Goal: Task Accomplishment & Management: Manage account settings

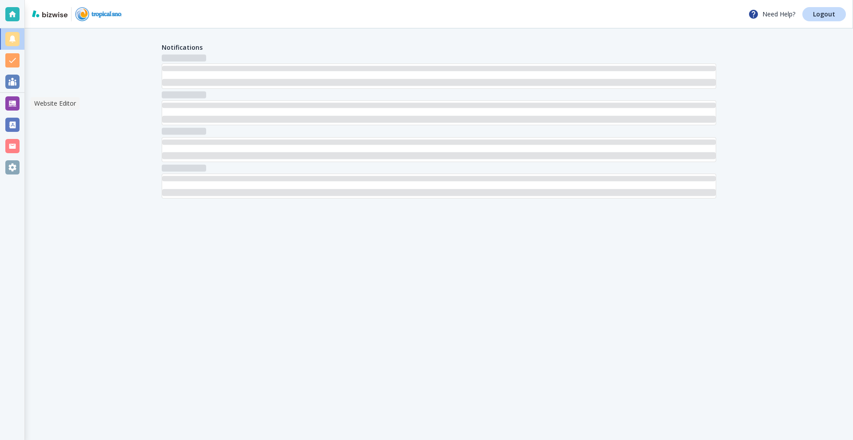
click at [11, 105] on div at bounding box center [12, 103] width 14 height 14
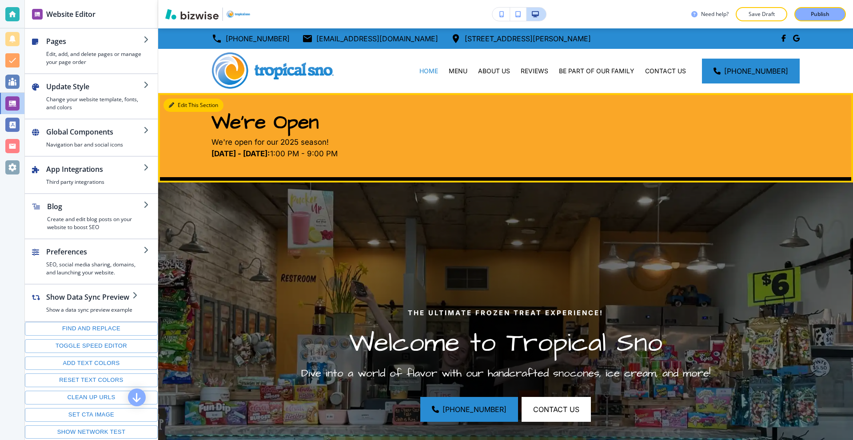
click at [189, 102] on button "Edit This Section" at bounding box center [193, 105] width 60 height 13
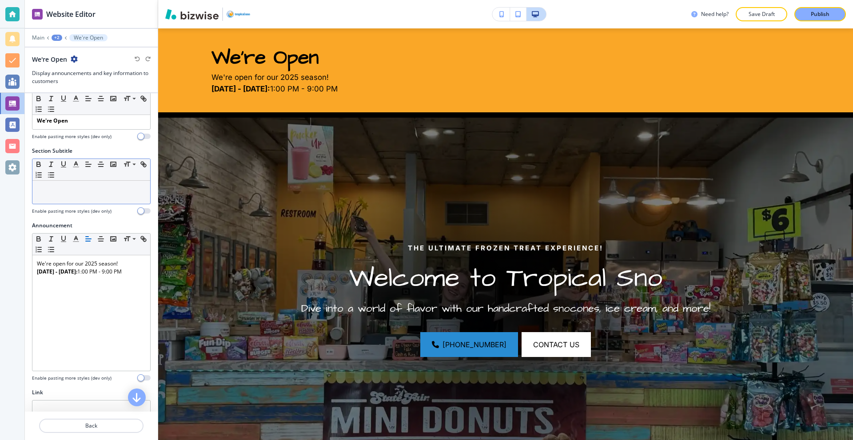
scroll to position [119, 0]
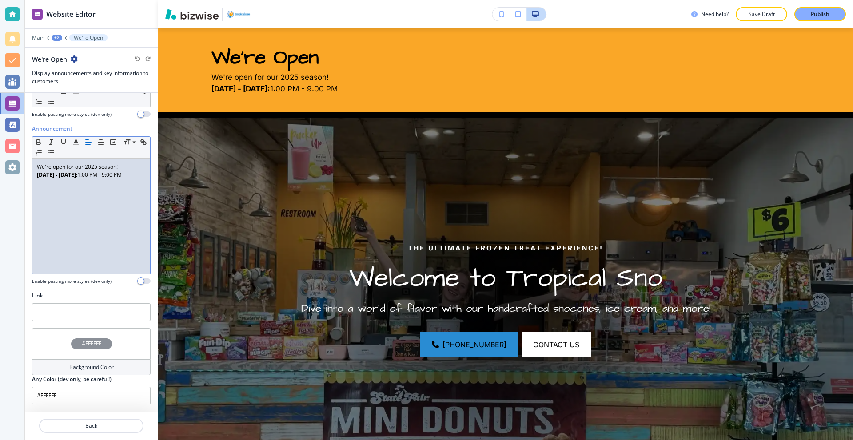
click at [62, 175] on strong "Monday - Sunday:" at bounding box center [57, 175] width 40 height 8
drag, startPoint x: 131, startPoint y: 174, endPoint x: 36, endPoint y: 174, distance: 95.0
click at [36, 174] on div "We're open for our 2025 season! Monday - Sunday: 1:00 PM - 9:00 PM" at bounding box center [91, 216] width 118 height 115
copy p "Monday - Sunday: 1:00 PM - 9:00 PM"
click at [138, 164] on p "We're open for our 2025 season!" at bounding box center [91, 167] width 109 height 8
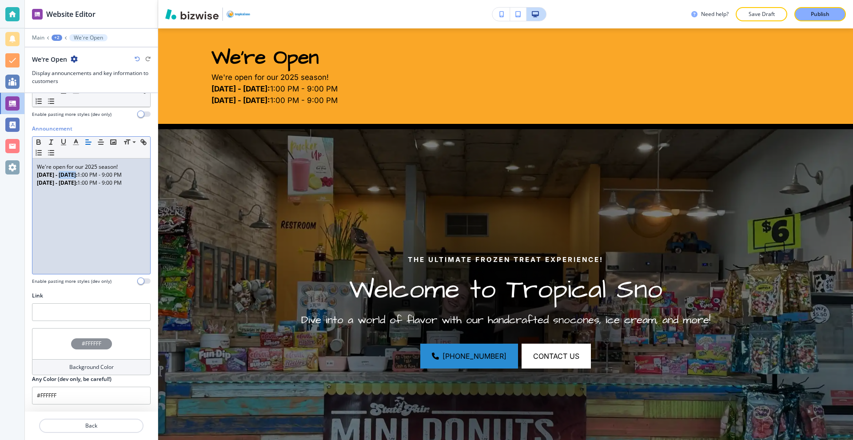
drag, startPoint x: 82, startPoint y: 176, endPoint x: 64, endPoint y: 176, distance: 18.2
click at [64, 176] on strong "Monday - Sunday:" at bounding box center [57, 175] width 40 height 8
click at [83, 175] on p "Monday - Friday: 1:00 PM - 9:00 PM" at bounding box center [91, 175] width 109 height 8
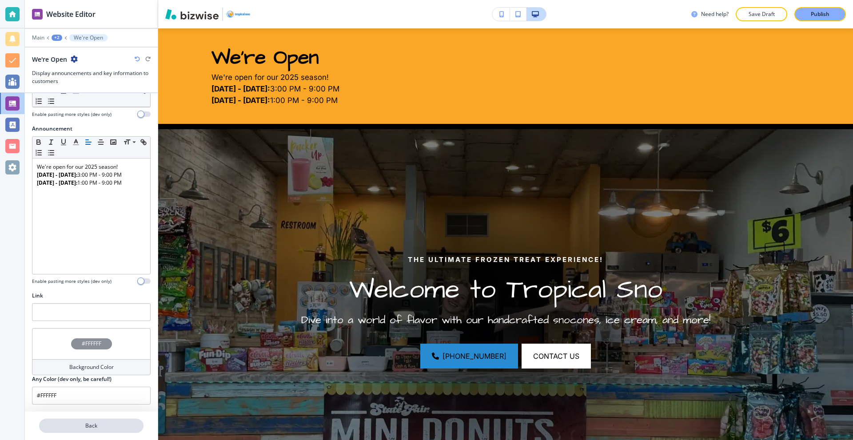
click at [107, 423] on p "Back" at bounding box center [91, 426] width 103 height 8
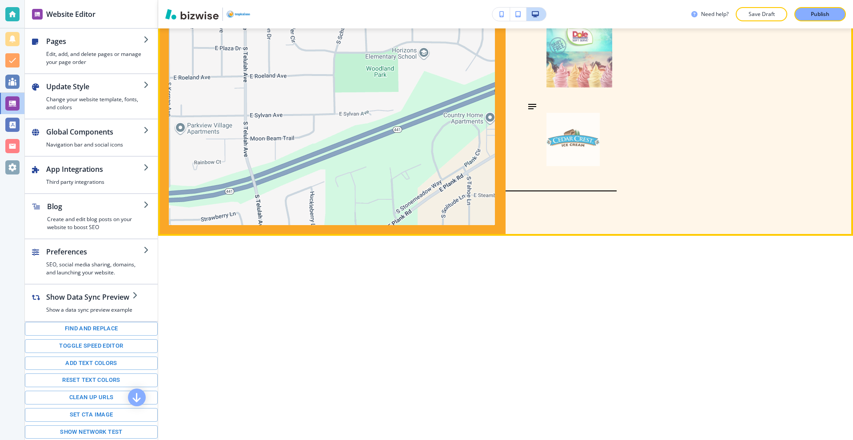
scroll to position [3730, 0]
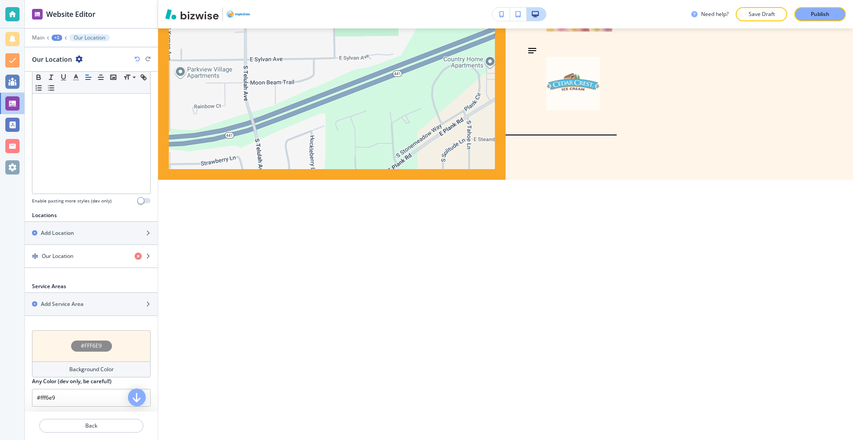
scroll to position [180, 0]
click at [79, 251] on div "Our Location" at bounding box center [76, 254] width 103 height 8
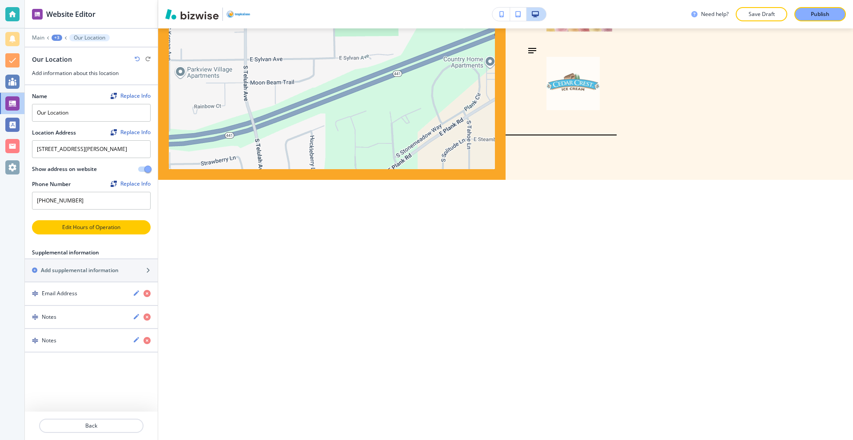
click at [89, 231] on p "Edit Hours of Operation" at bounding box center [91, 227] width 117 height 8
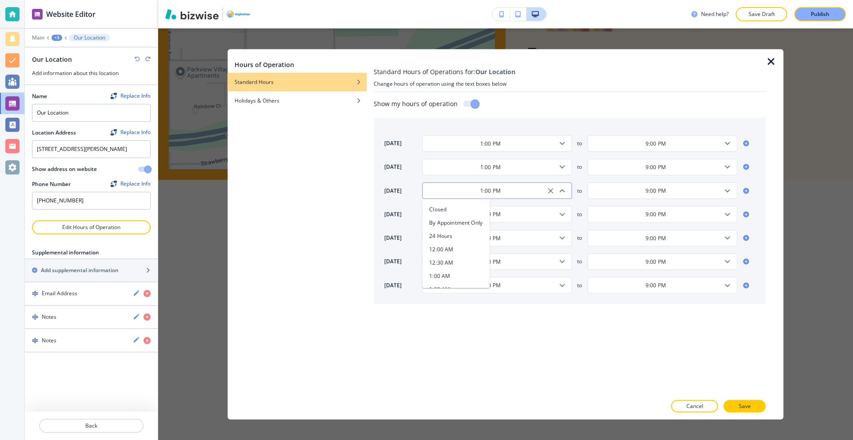
scroll to position [314, 0]
drag, startPoint x: 478, startPoint y: 192, endPoint x: 484, endPoint y: 192, distance: 6.2
click at [484, 192] on input "1:00 PM" at bounding box center [489, 191] width 127 height 8
click at [481, 191] on input "1:00 PM" at bounding box center [489, 191] width 127 height 8
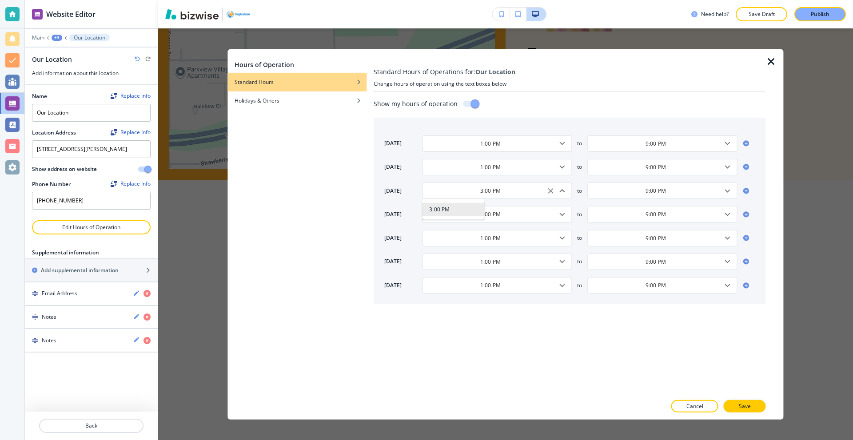
scroll to position [0, 0]
type input "3:00 PM"
click at [481, 169] on input "1:00 PM" at bounding box center [489, 167] width 127 height 8
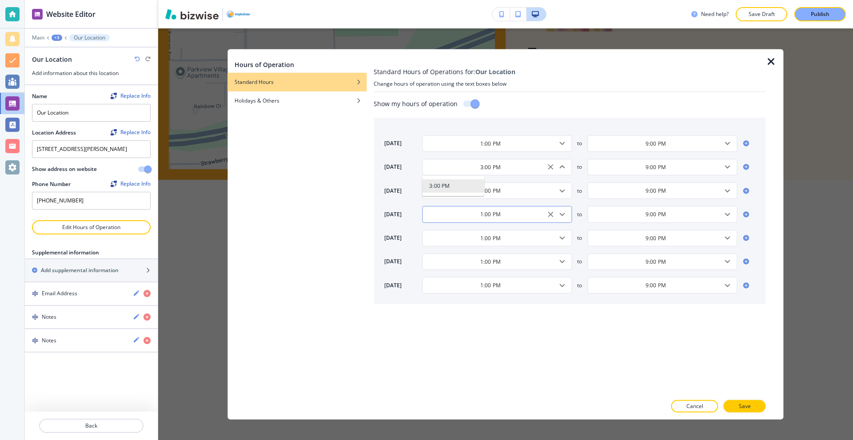
type input "3:00 PM"
click at [482, 215] on input "1:00 PM" at bounding box center [489, 215] width 127 height 8
type input "3:00 PM"
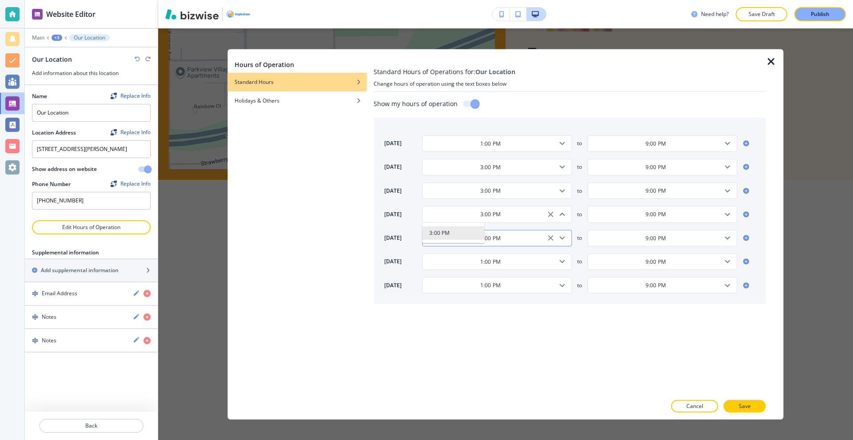
click at [507, 239] on input "1:00 PM" at bounding box center [489, 238] width 127 height 8
click at [482, 240] on input "1:00 PM" at bounding box center [489, 238] width 127 height 8
click at [511, 254] on div "1:00 PM ​" at bounding box center [497, 262] width 150 height 16
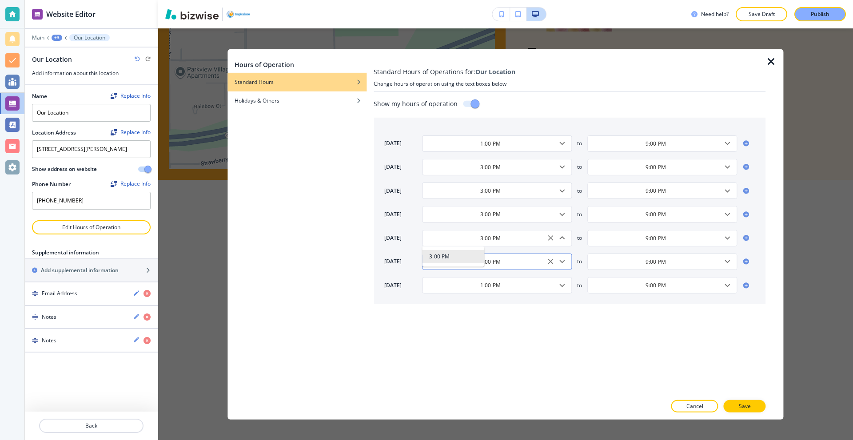
type input "3:00 PM"
click at [483, 263] on input "1:00 PM" at bounding box center [489, 262] width 127 height 8
type input "3:00 PM"
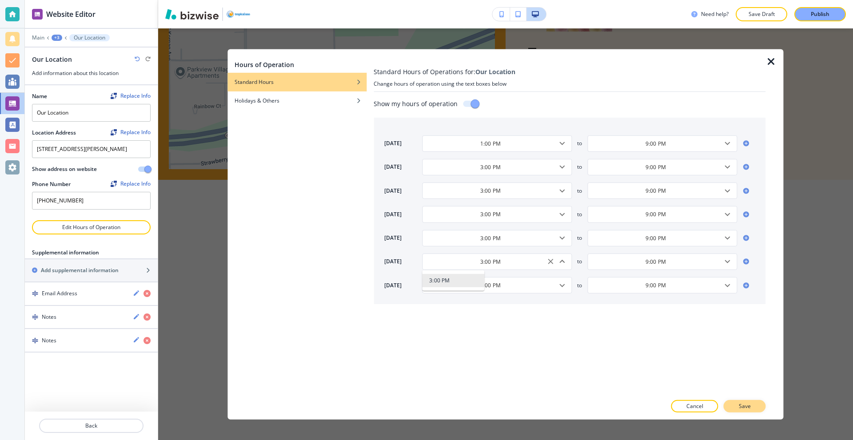
click at [750, 405] on p "Save" at bounding box center [745, 406] width 12 height 8
click at [746, 407] on p "Save" at bounding box center [745, 406] width 12 height 8
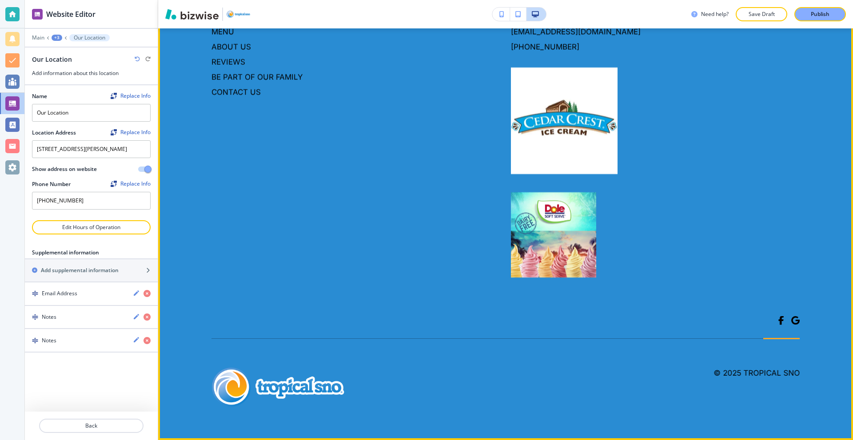
scroll to position [4531, 0]
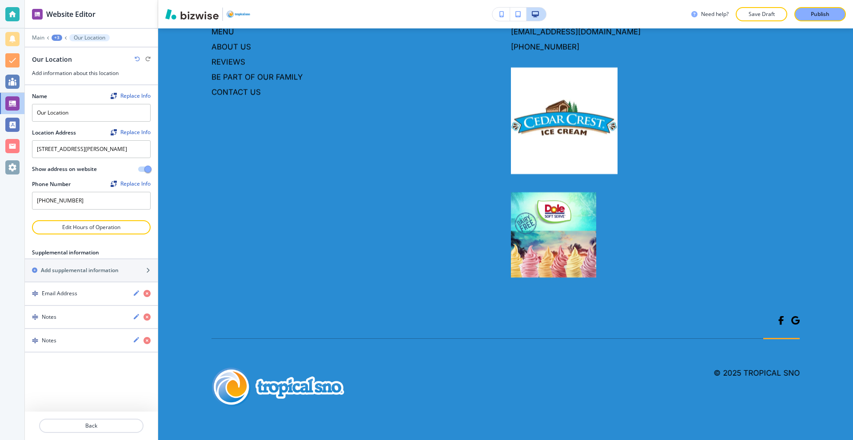
click at [810, 10] on button "Publish" at bounding box center [820, 14] width 52 height 14
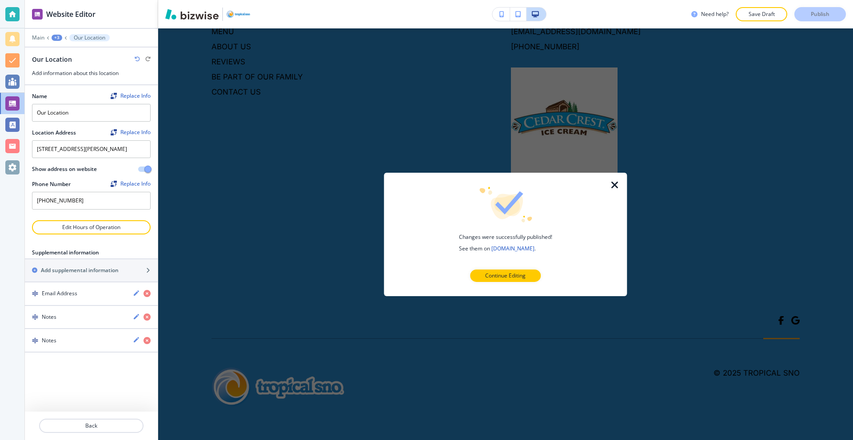
click at [613, 182] on icon "button" at bounding box center [614, 184] width 11 height 11
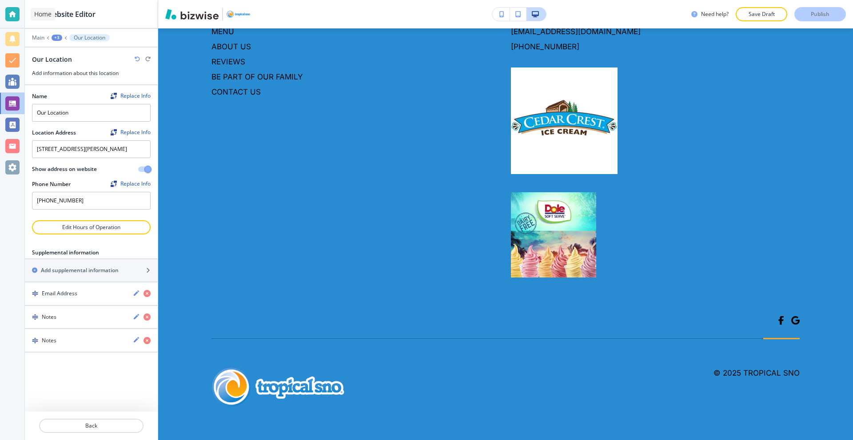
click at [8, 11] on div at bounding box center [12, 14] width 14 height 14
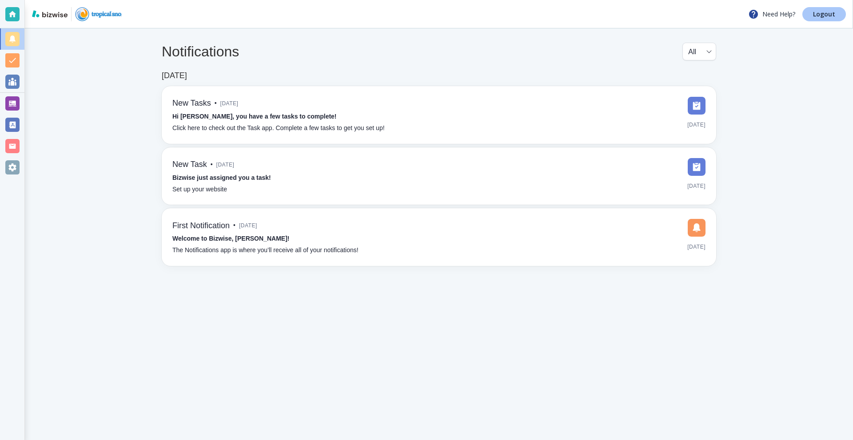
click at [818, 14] on p "Logout" at bounding box center [824, 14] width 22 height 6
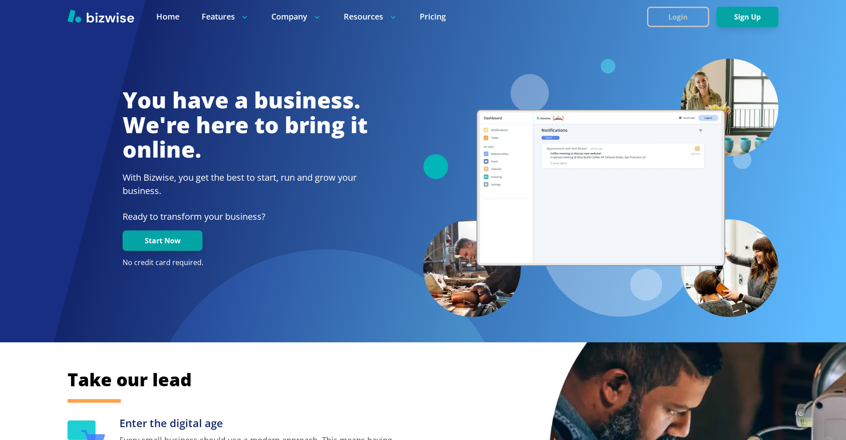
click at [703, 15] on button "Login" at bounding box center [678, 17] width 62 height 20
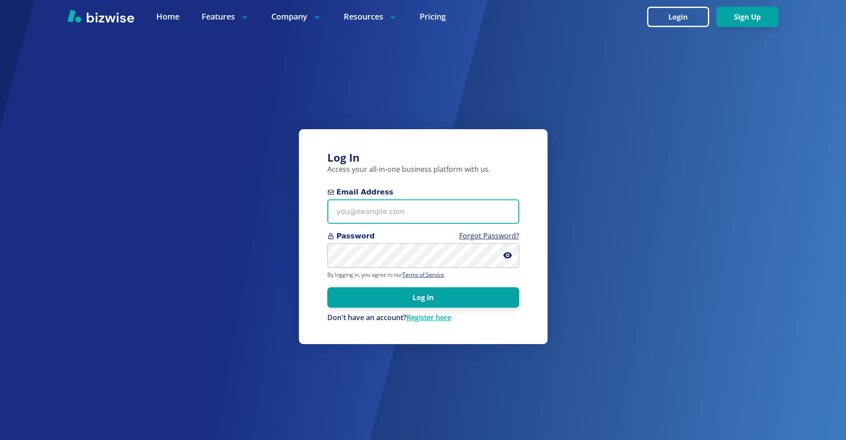
drag, startPoint x: 411, startPoint y: 213, endPoint x: 403, endPoint y: 210, distance: 8.7
click at [410, 213] on input "Email Address" at bounding box center [423, 211] width 192 height 24
paste input "divashawtravel@yahoo.com"
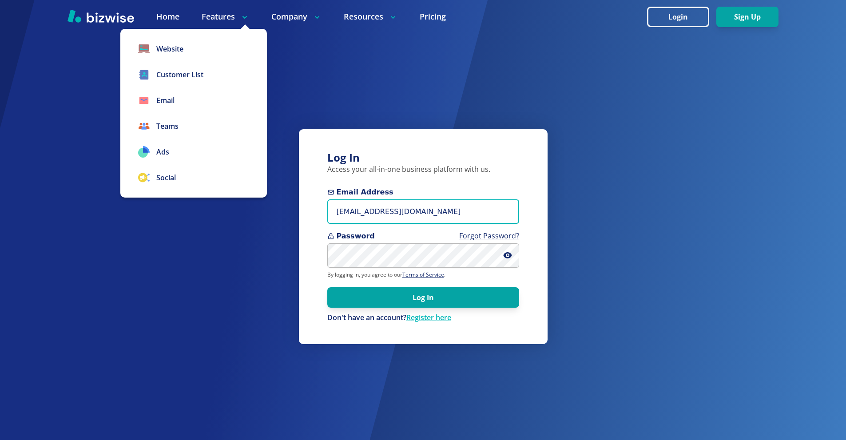
type input "divashawtravel@yahoo.com"
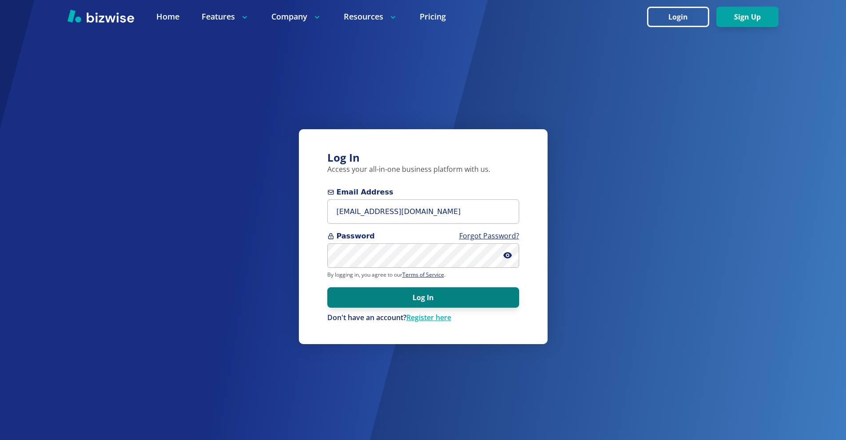
click at [470, 297] on button "Log In" at bounding box center [423, 297] width 192 height 20
